Goal: Book appointment/travel/reservation

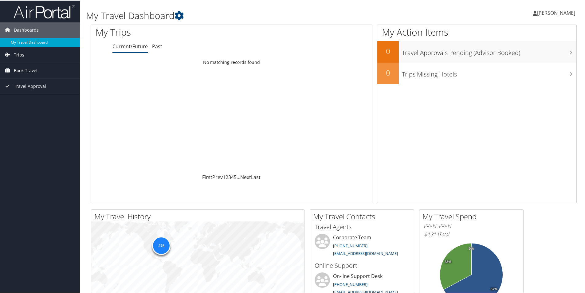
click at [34, 70] on span "Book Travel" at bounding box center [26, 69] width 24 height 15
click at [26, 81] on link "Agent Booking Request" at bounding box center [40, 82] width 80 height 9
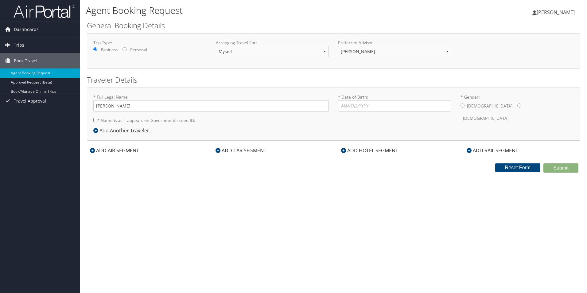
select select "[EMAIL_ADDRESS][DOMAIN_NAME]"
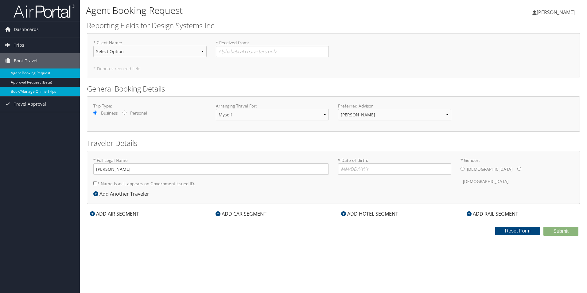
click at [25, 91] on link "Book/Manage Online Trips" at bounding box center [40, 91] width 80 height 9
